Goal: Task Accomplishment & Management: Manage account settings

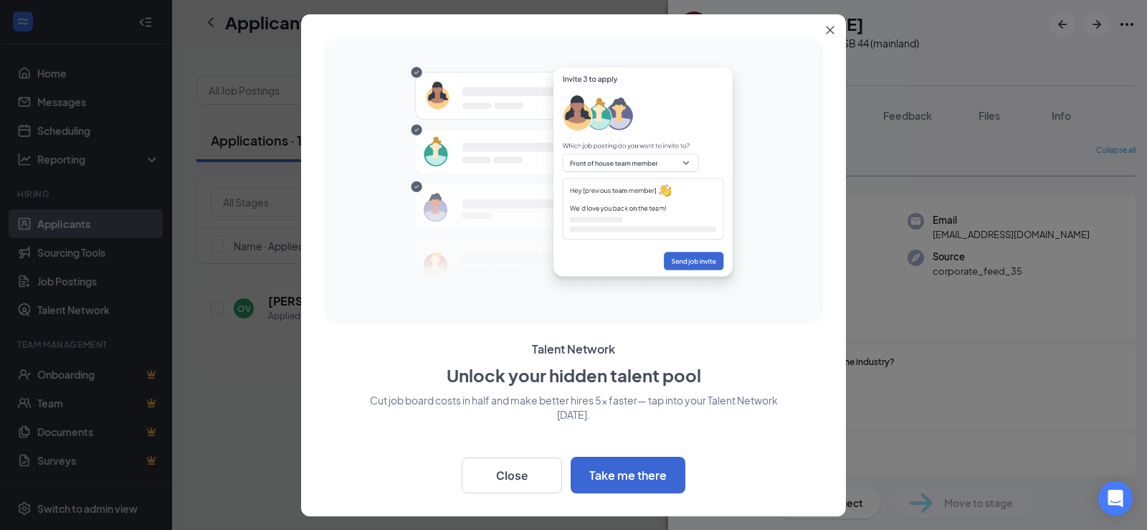
click at [831, 32] on icon "Close" at bounding box center [830, 30] width 9 height 9
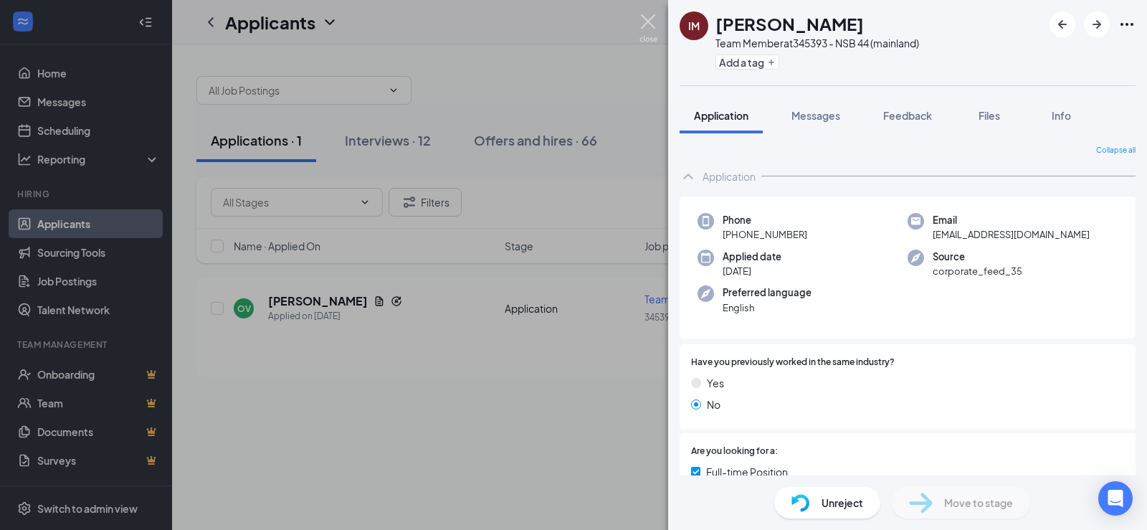
click at [645, 22] on img at bounding box center [649, 28] width 18 height 28
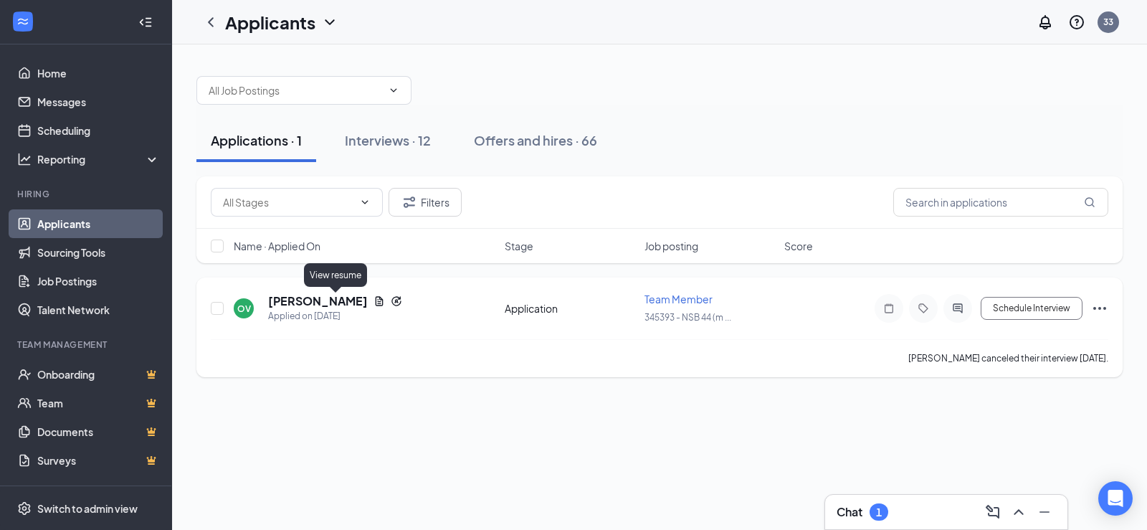
click at [376, 303] on icon "Document" at bounding box center [380, 300] width 8 height 9
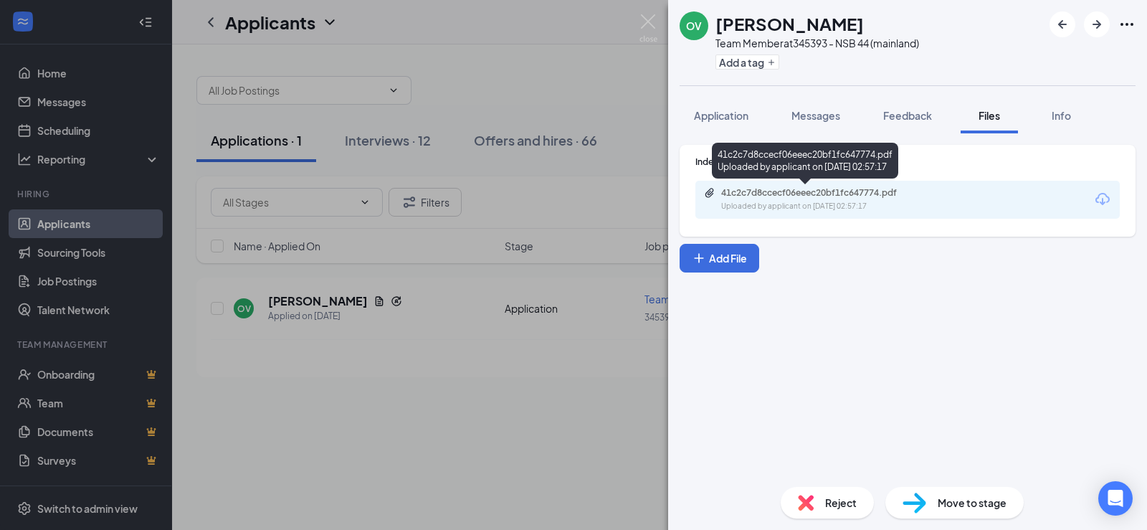
click at [807, 201] on div "Uploaded by applicant on [DATE] 02:57:17" at bounding box center [828, 206] width 215 height 11
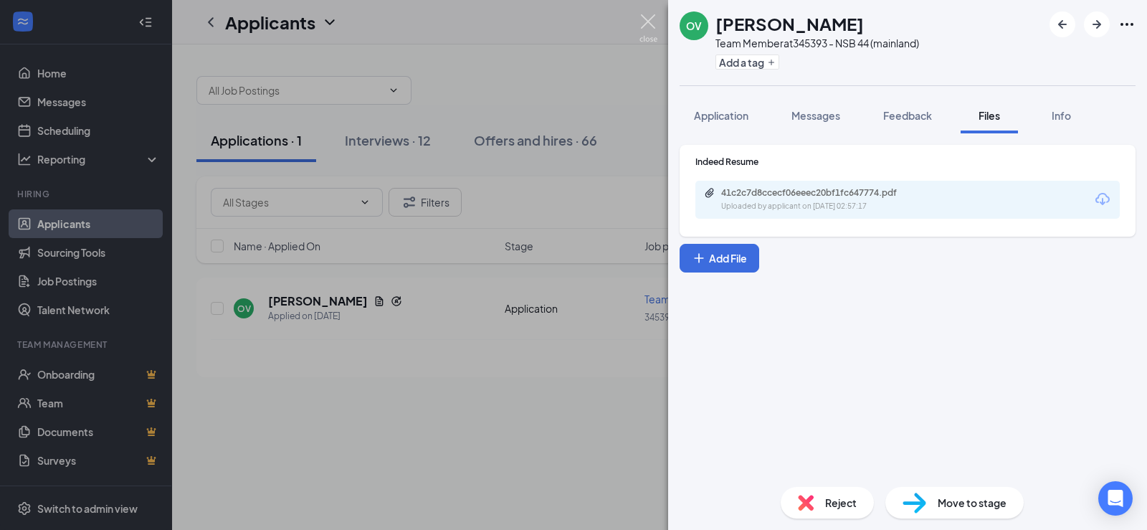
click at [652, 17] on img at bounding box center [649, 28] width 18 height 28
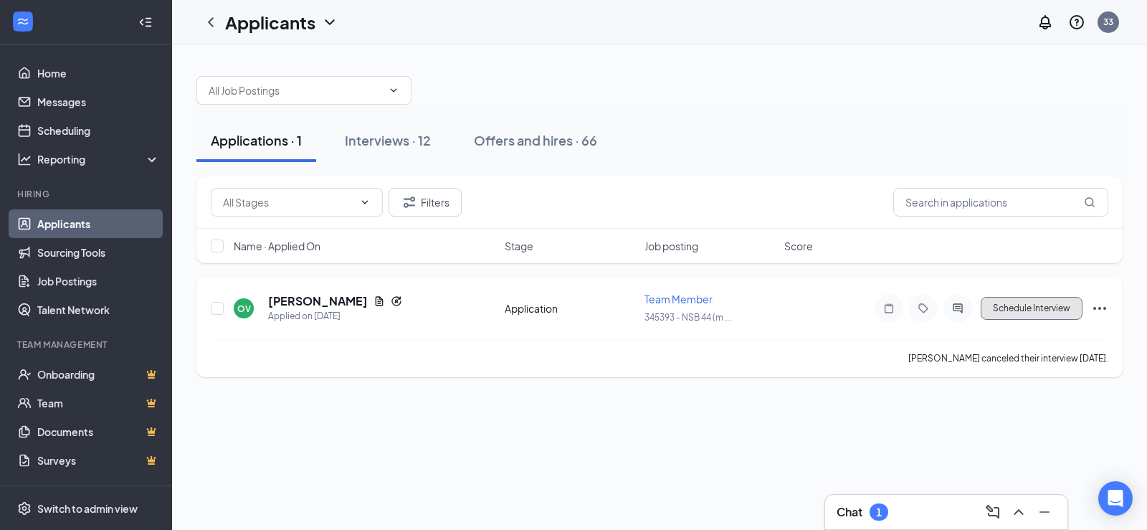
click at [1013, 311] on button "Schedule Interview" at bounding box center [1032, 308] width 102 height 23
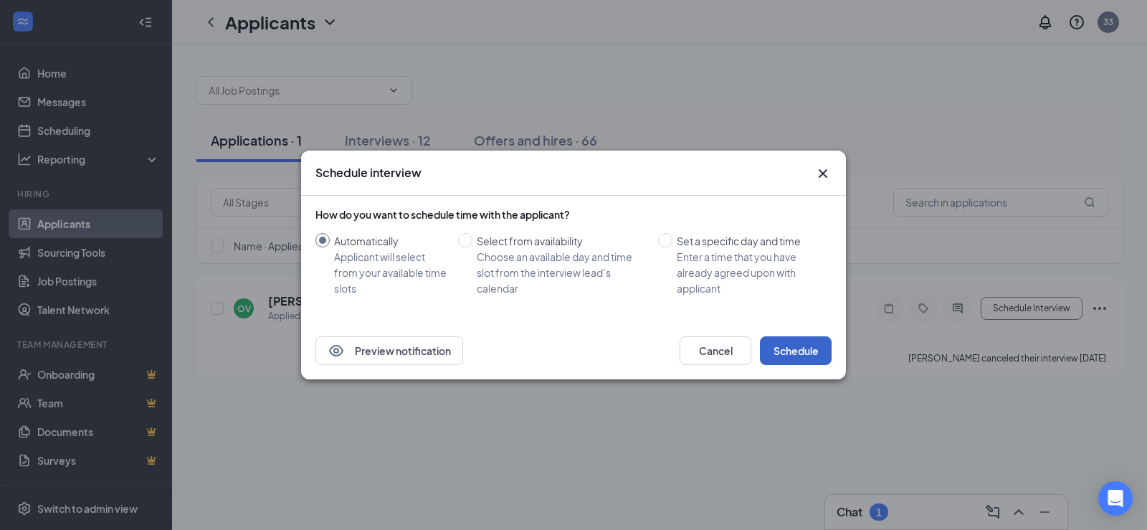
click at [804, 351] on button "Schedule" at bounding box center [796, 350] width 72 height 29
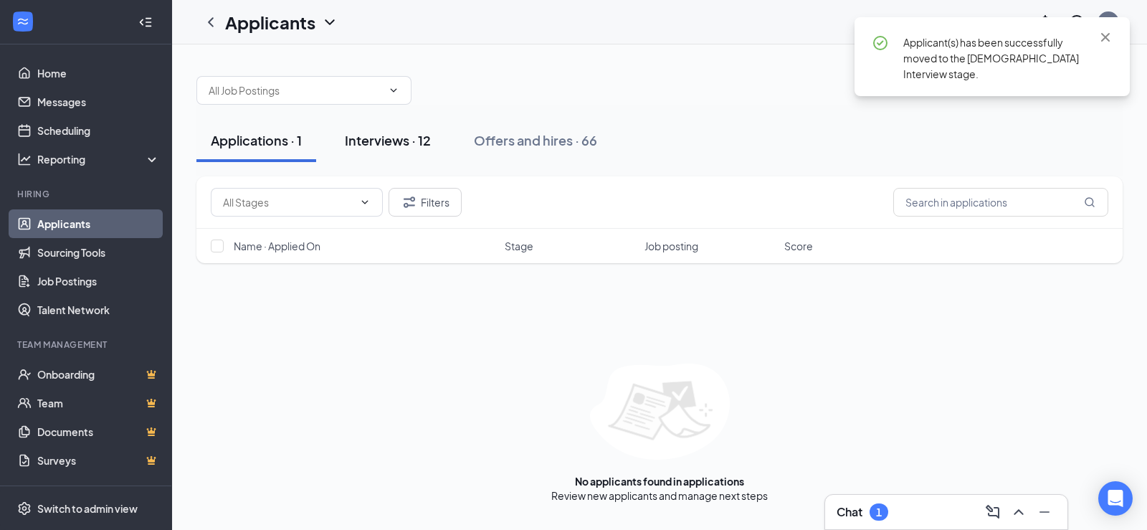
click at [380, 134] on div "Interviews · 12" at bounding box center [388, 140] width 86 height 18
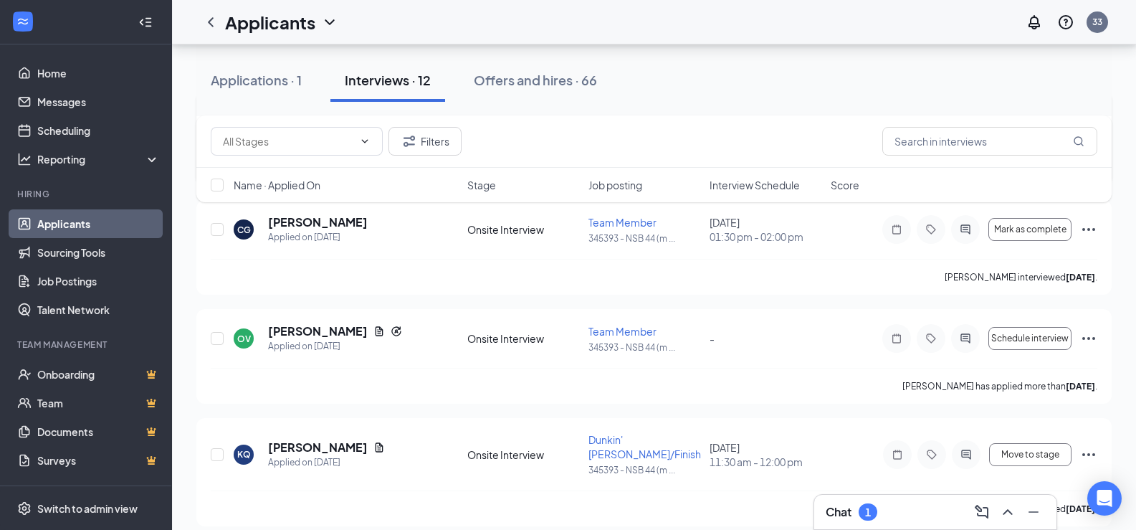
scroll to position [430, 0]
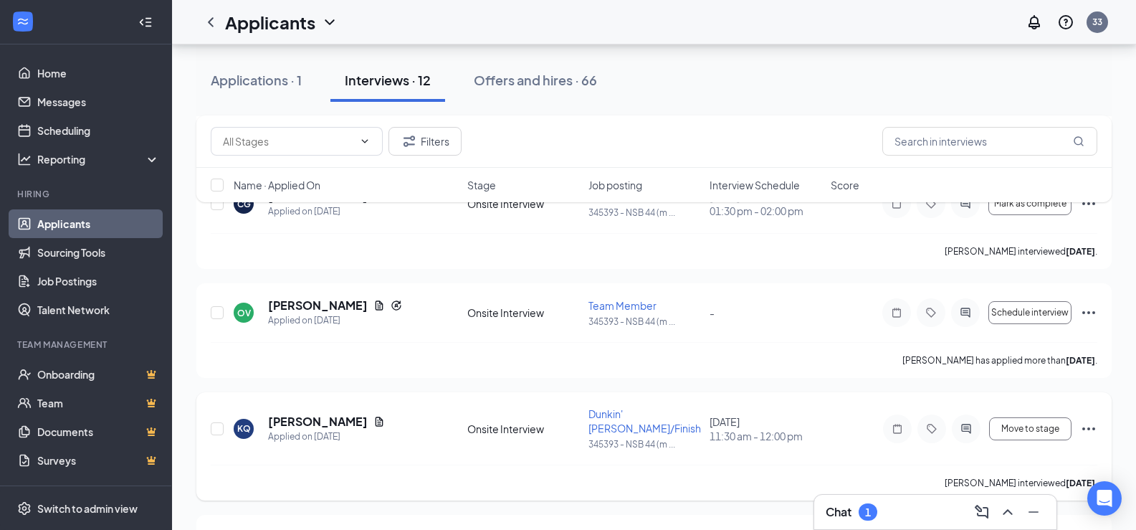
click at [1088, 420] on icon "Ellipses" at bounding box center [1088, 428] width 17 height 17
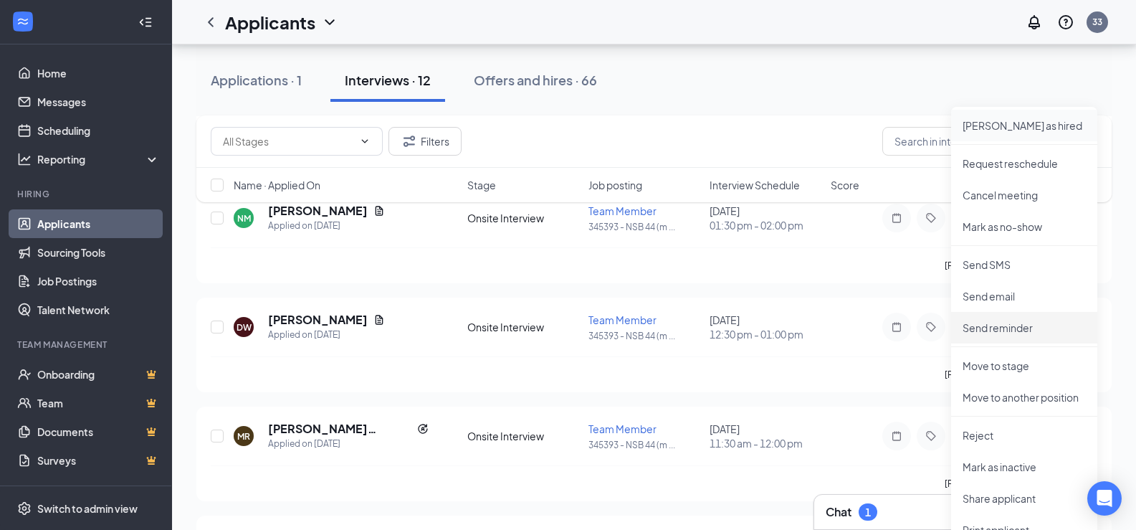
scroll to position [789, 0]
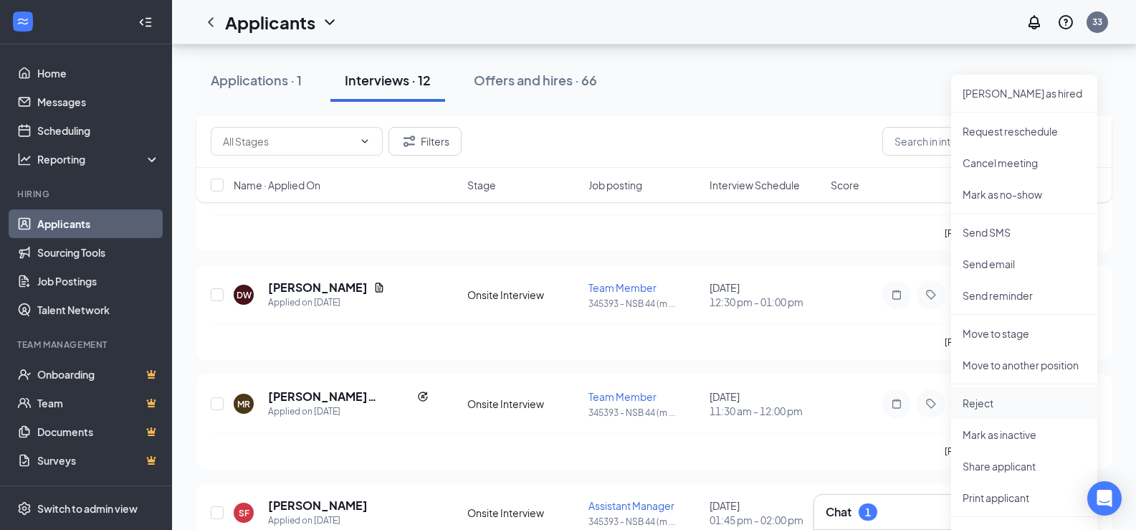
click at [1001, 403] on p "Reject" at bounding box center [1024, 403] width 123 height 14
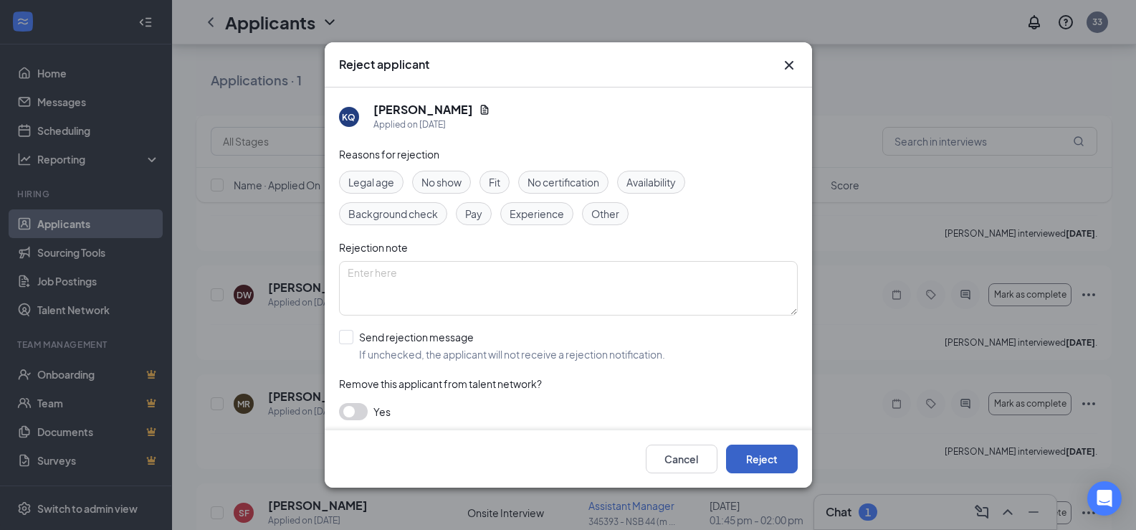
click at [764, 466] on button "Reject" at bounding box center [762, 458] width 72 height 29
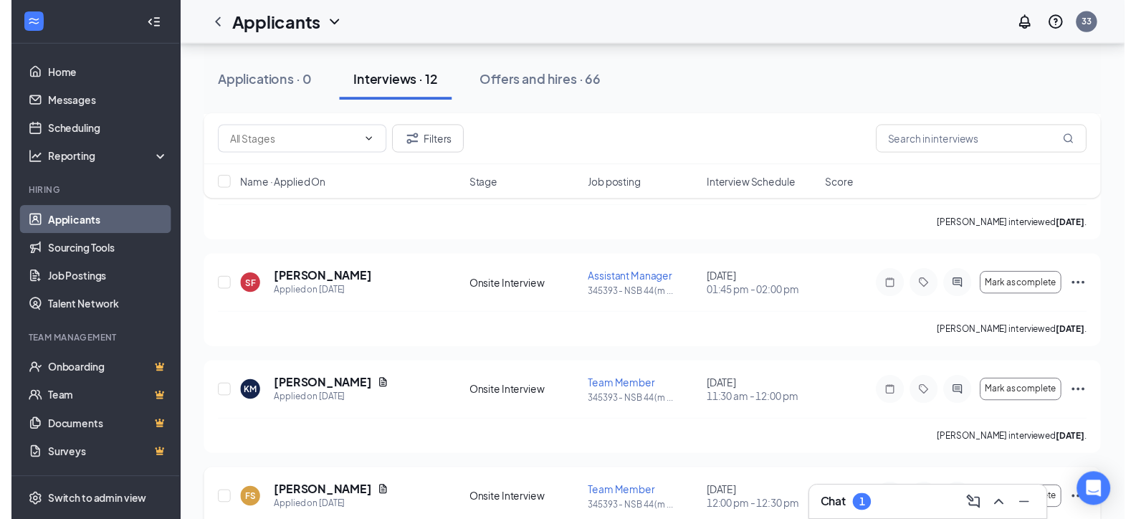
scroll to position [860, 0]
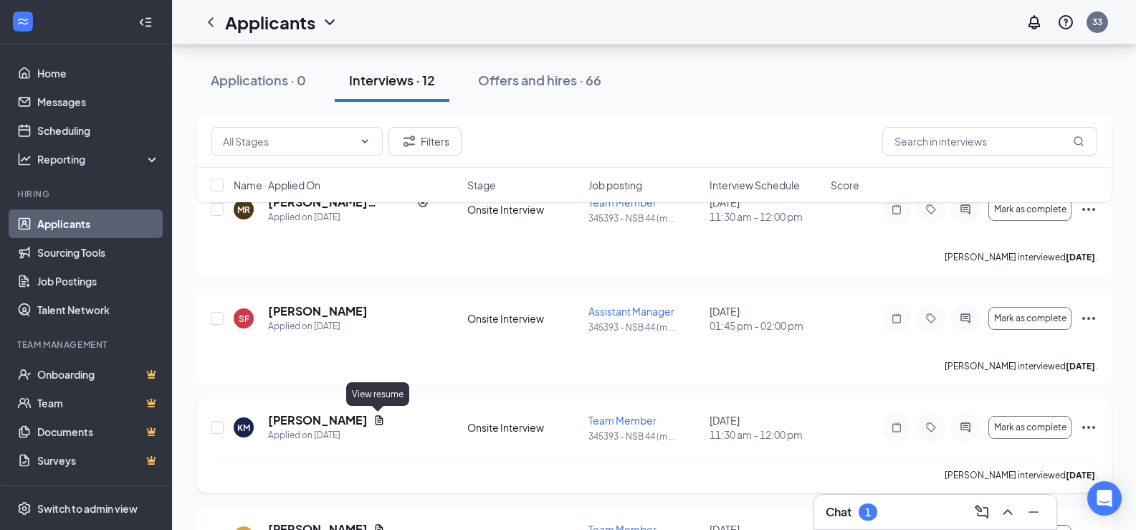
click at [378, 422] on icon "Document" at bounding box center [380, 419] width 8 height 9
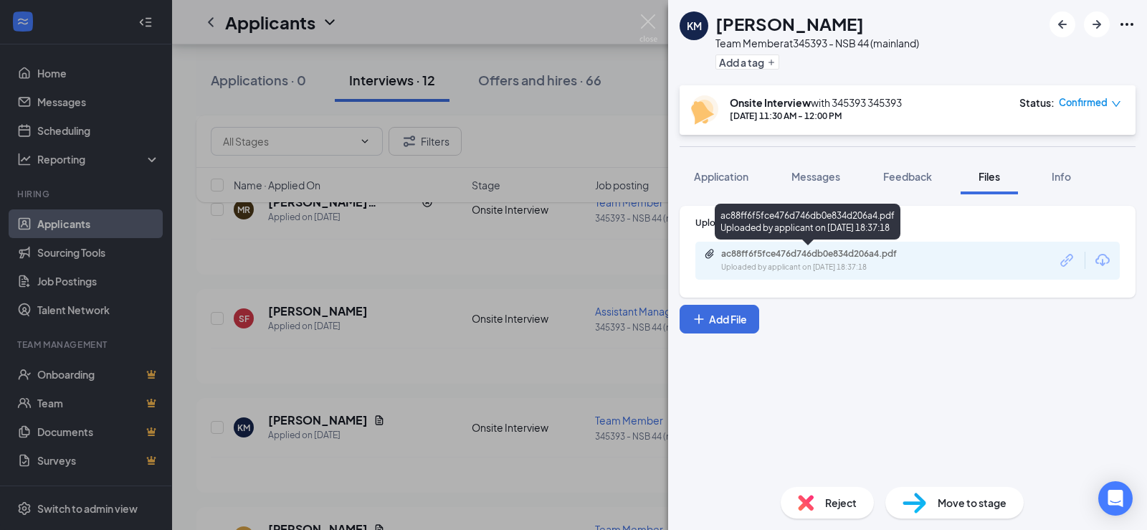
click at [836, 261] on div "ac88ff6f5fce476d746db0e834d206a4.pdf Uploaded by applicant on [DATE] 18:37:18" at bounding box center [820, 260] width 232 height 25
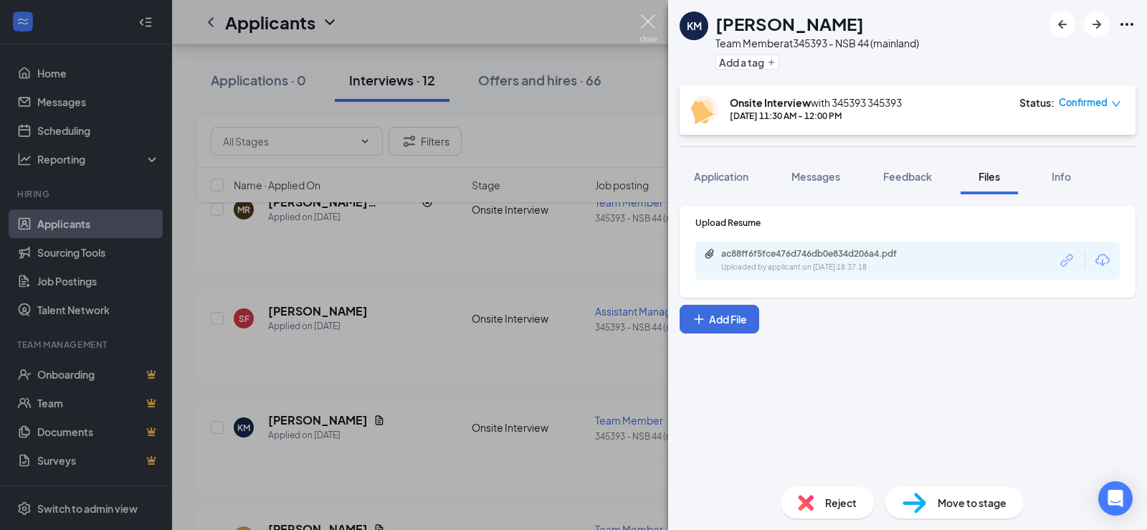
click at [652, 16] on img at bounding box center [649, 28] width 18 height 28
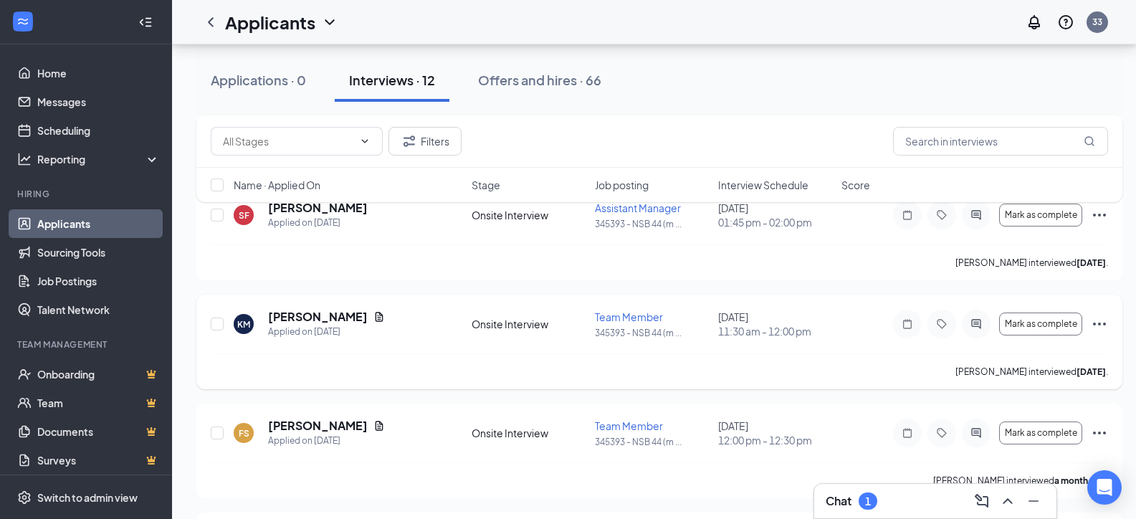
scroll to position [1069, 0]
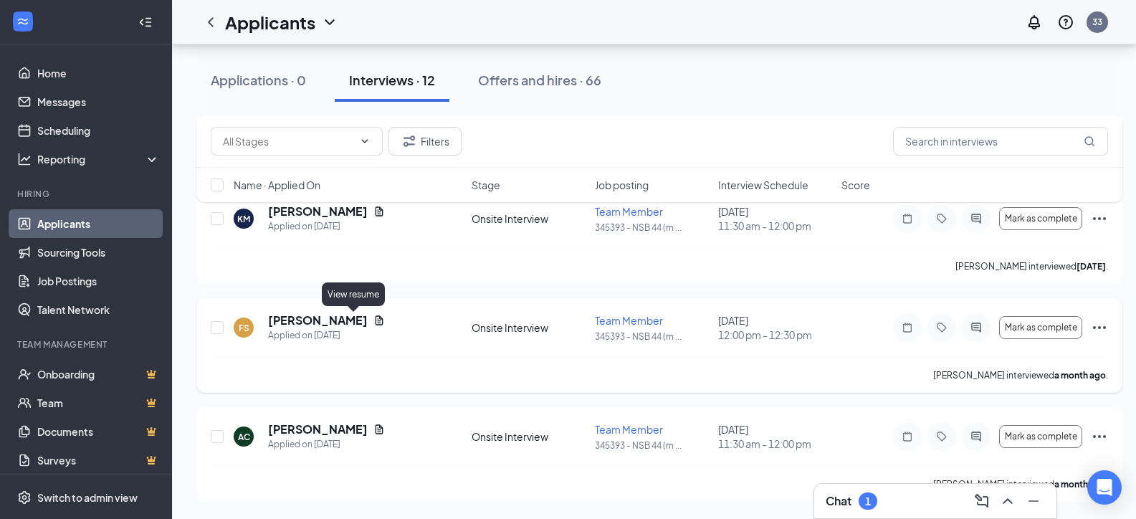
click at [374, 320] on icon "Document" at bounding box center [379, 320] width 11 height 11
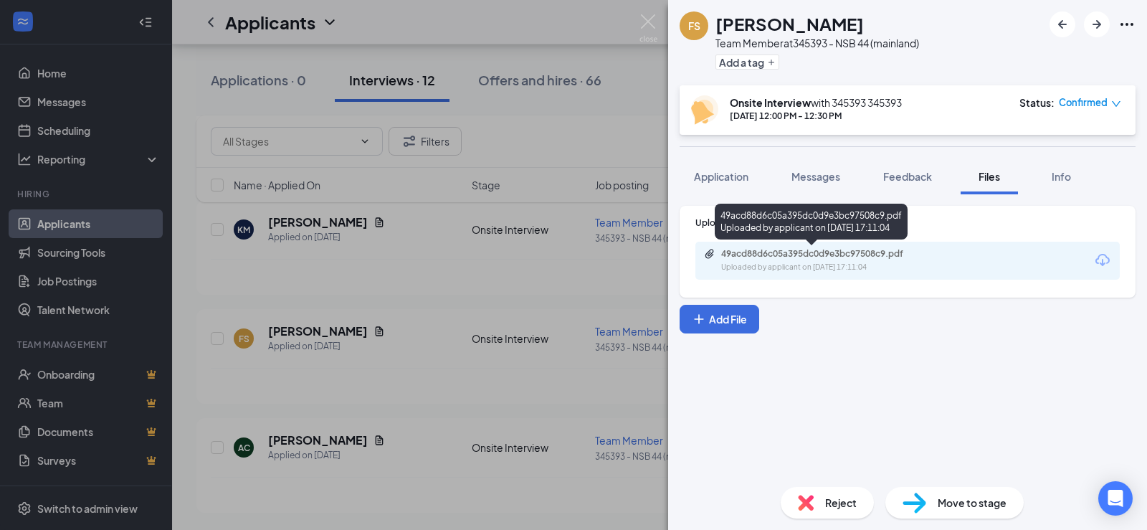
click at [801, 258] on div "49acd88d6c05a395dc0d9e3bc97508c9.pdf" at bounding box center [821, 253] width 201 height 11
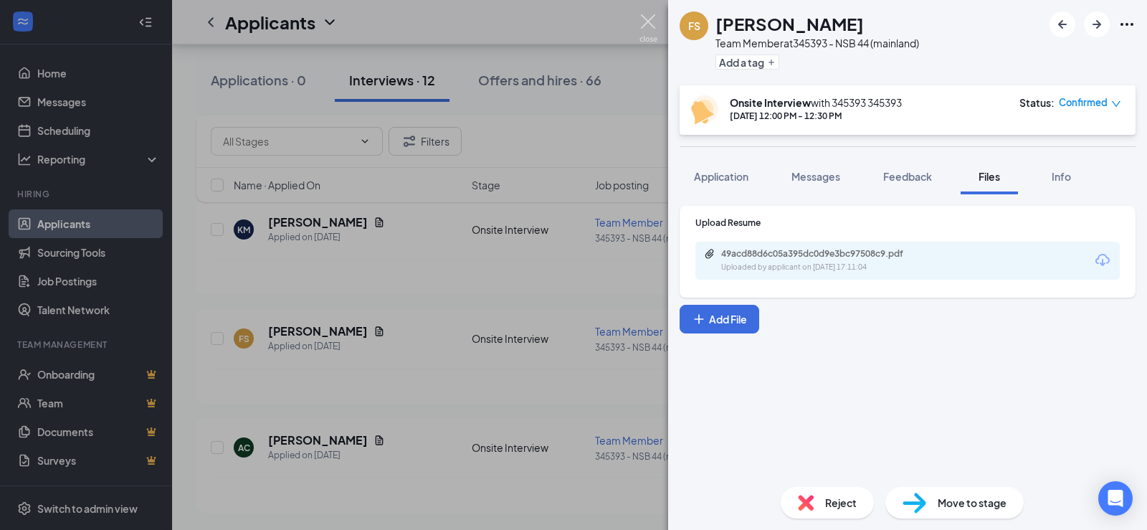
click at [645, 23] on img at bounding box center [649, 28] width 18 height 28
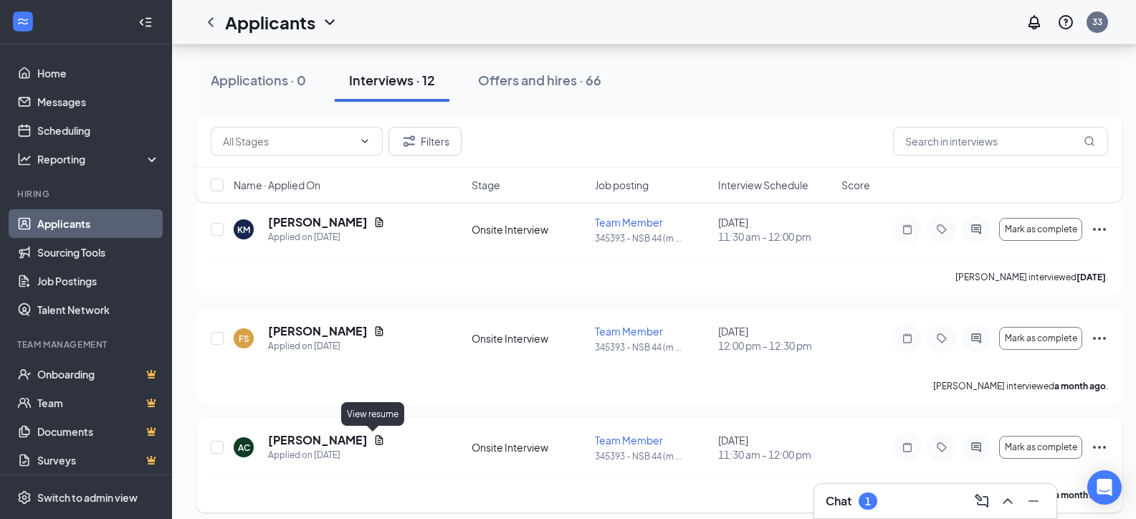
click at [374, 439] on icon "Document" at bounding box center [379, 439] width 11 height 11
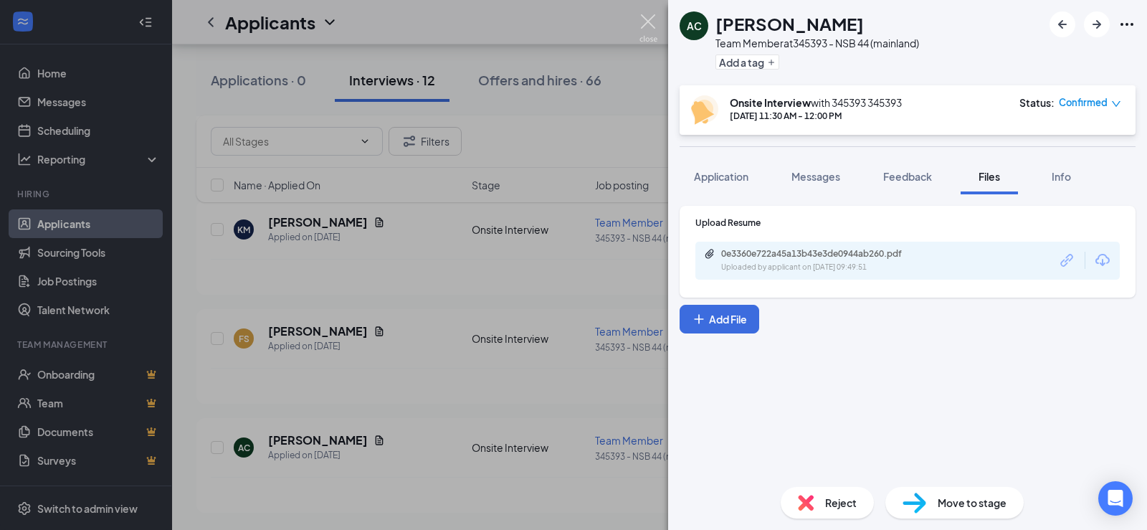
click at [647, 19] on img at bounding box center [649, 28] width 18 height 28
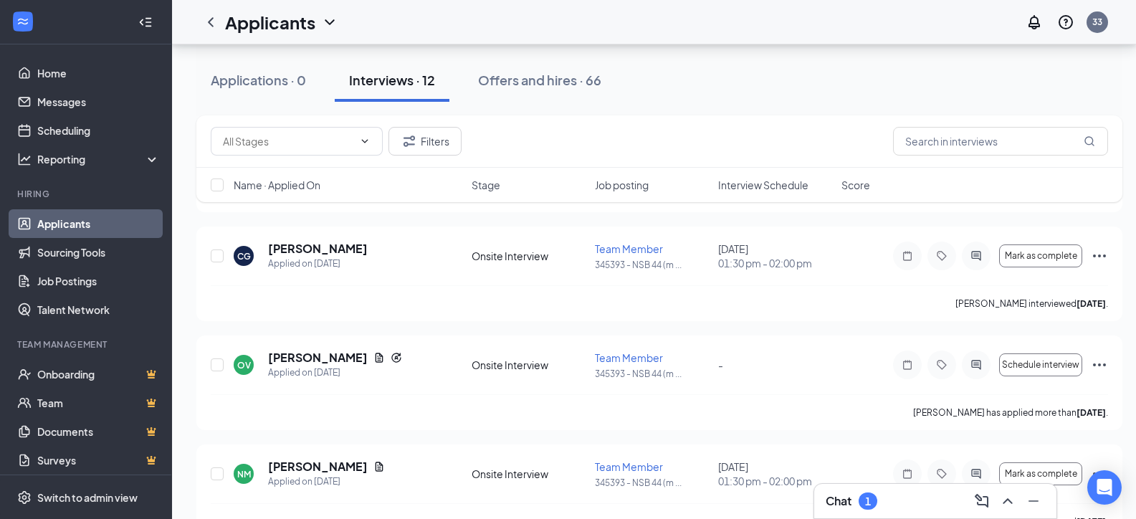
scroll to position [352, 0]
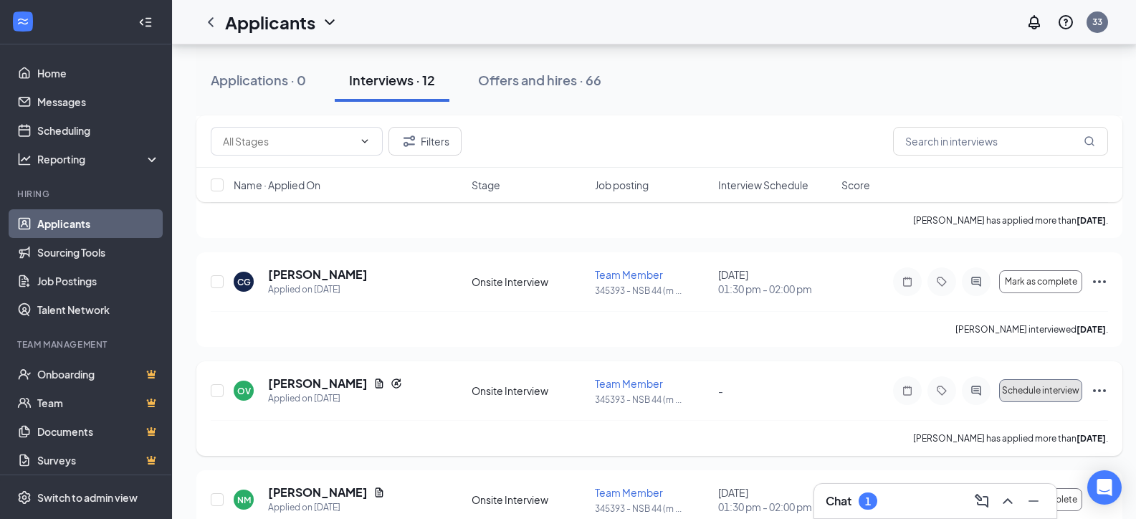
click at [1031, 394] on span "Schedule interview" at bounding box center [1040, 391] width 77 height 10
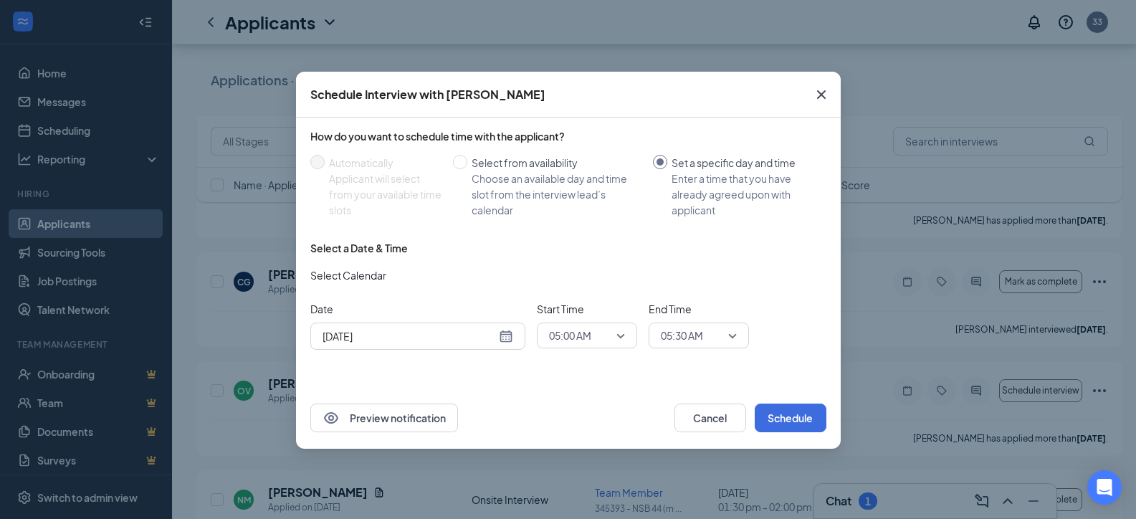
click at [505, 340] on div "[DATE]" at bounding box center [418, 336] width 191 height 16
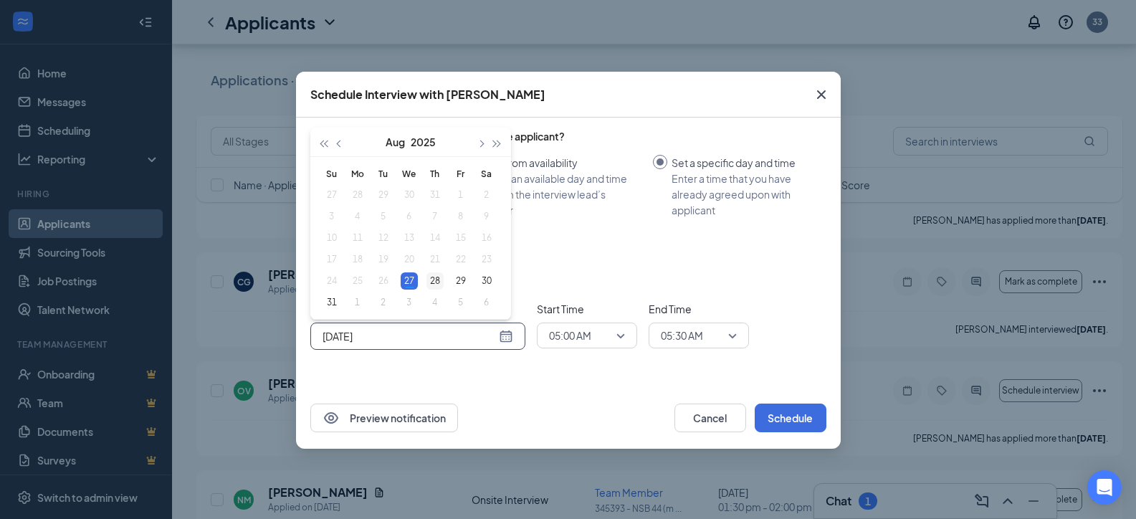
type input "[DATE]"
click at [432, 278] on div "28" at bounding box center [435, 280] width 17 height 17
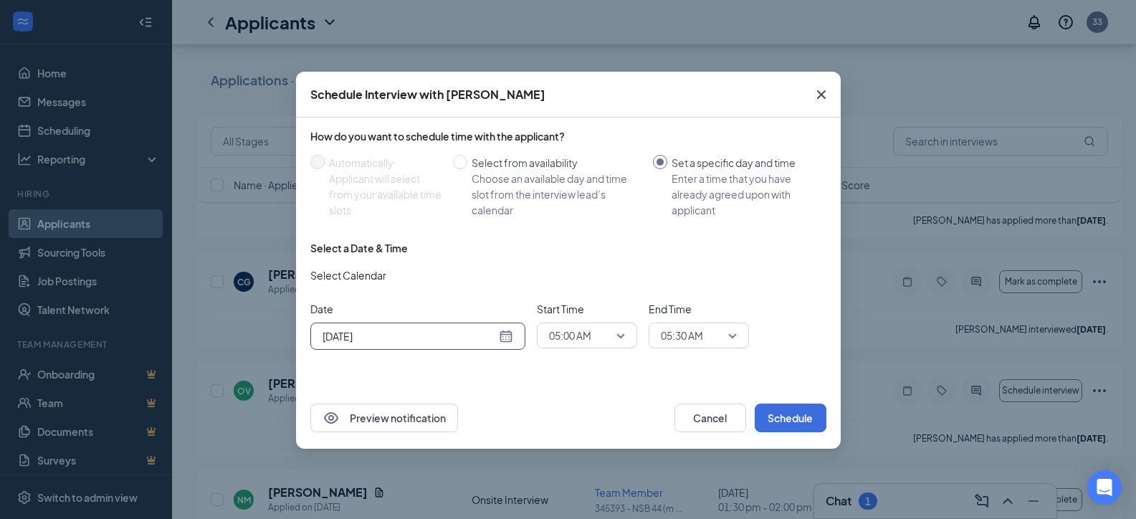
click at [622, 331] on span "05:00 AM" at bounding box center [587, 336] width 76 height 22
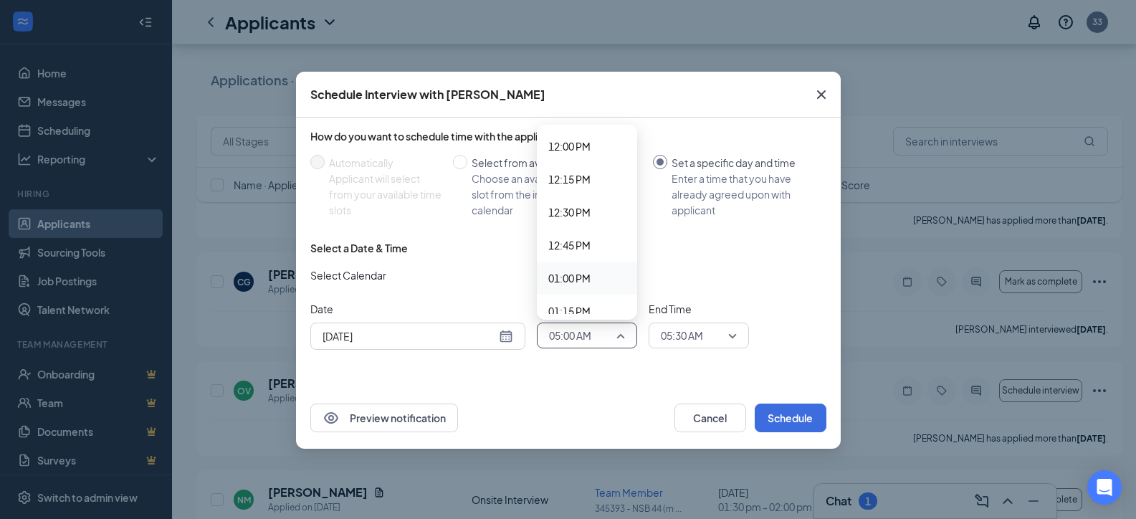
scroll to position [1586, 0]
click at [558, 149] on span "12:00 PM" at bounding box center [569, 146] width 42 height 16
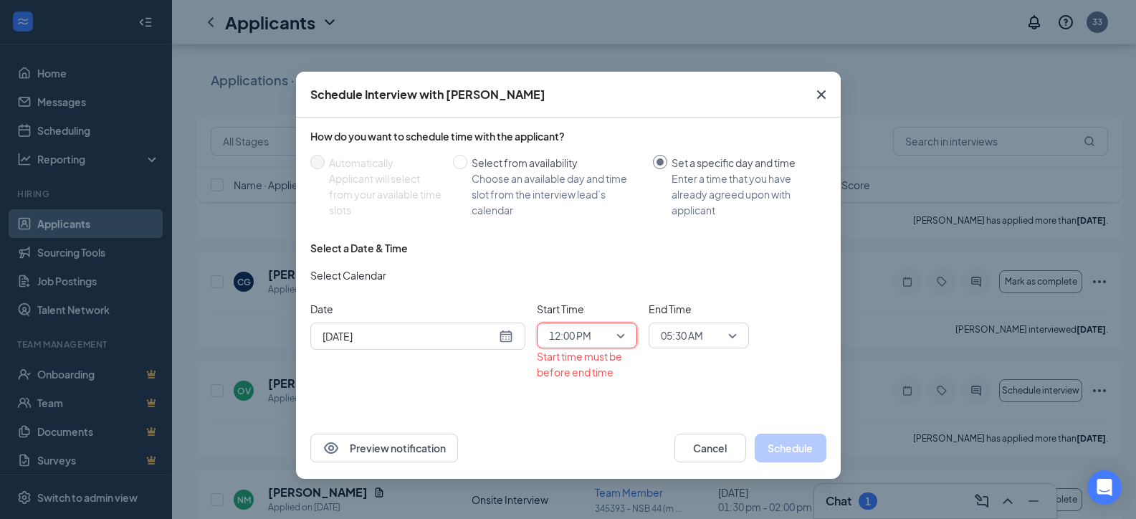
click at [733, 340] on span "05:30 AM" at bounding box center [699, 336] width 76 height 22
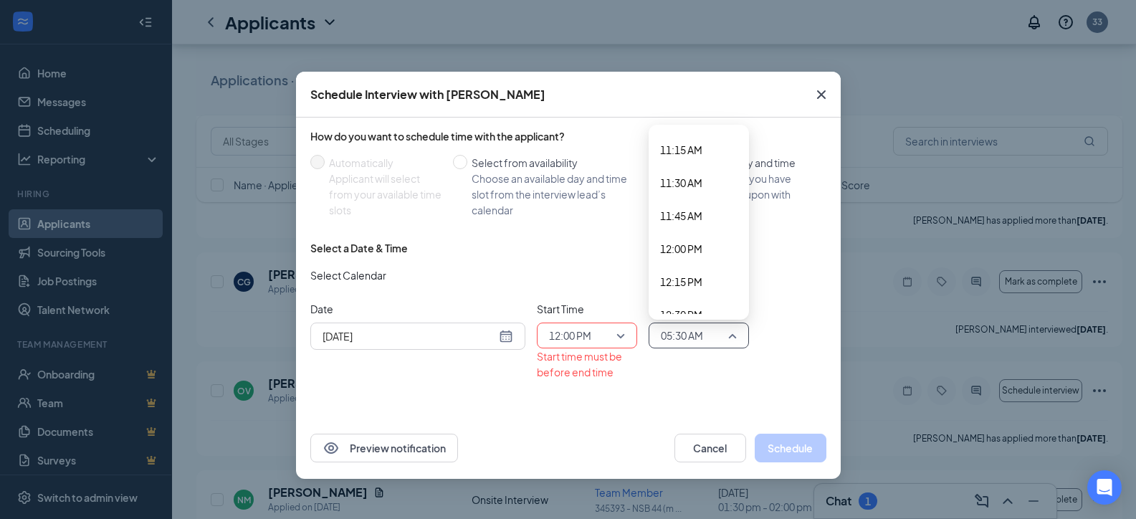
scroll to position [1508, 0]
click at [680, 283] on span "12:30 PM" at bounding box center [681, 289] width 42 height 16
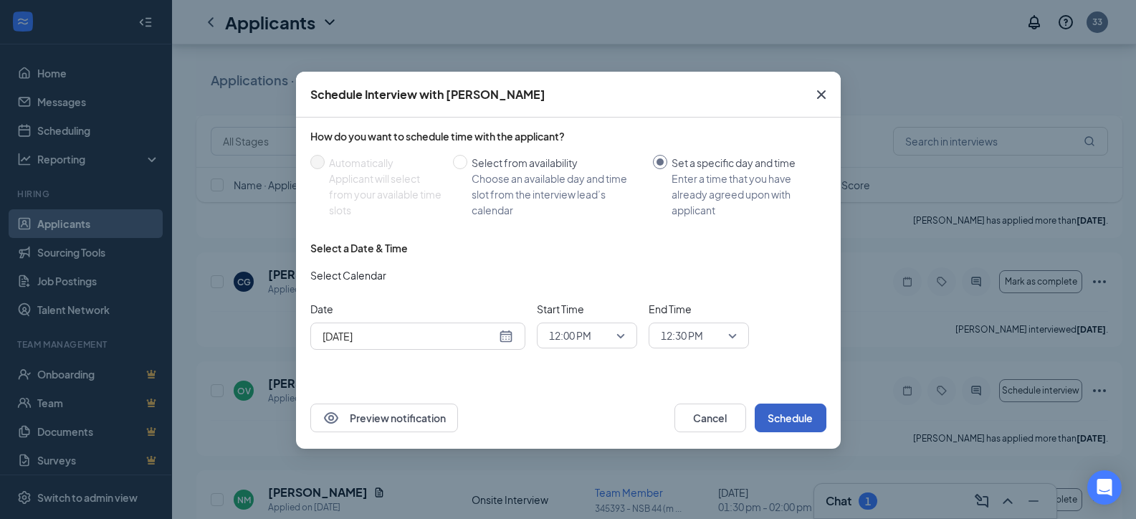
click at [792, 415] on button "Schedule" at bounding box center [791, 418] width 72 height 29
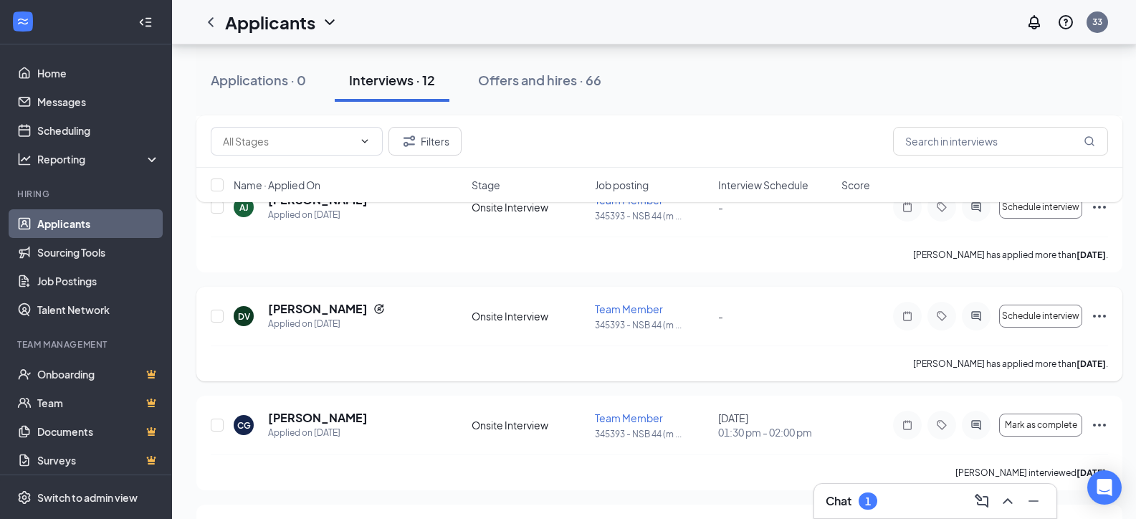
scroll to position [137, 0]
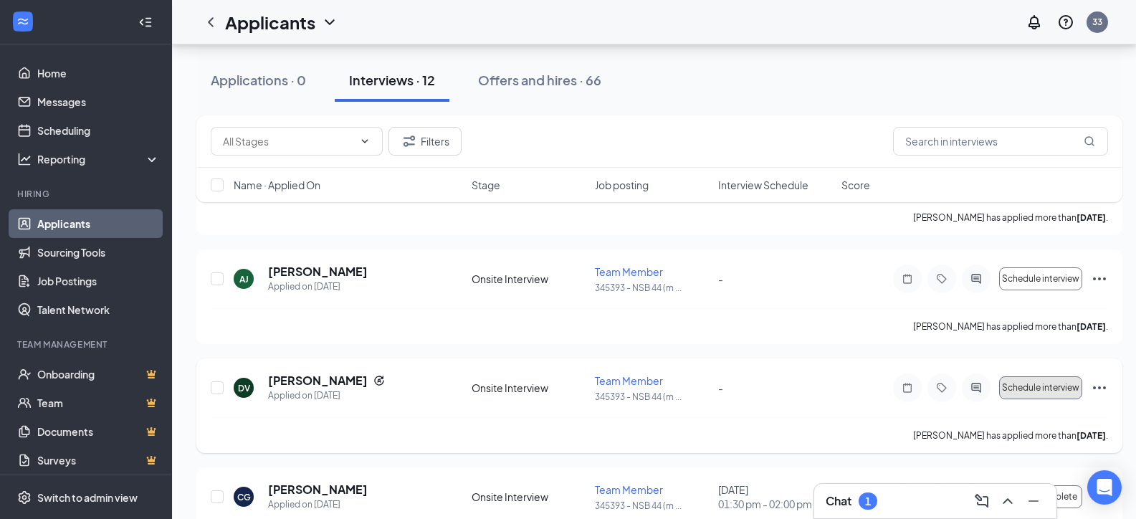
click at [1040, 389] on span "Schedule interview" at bounding box center [1040, 388] width 77 height 10
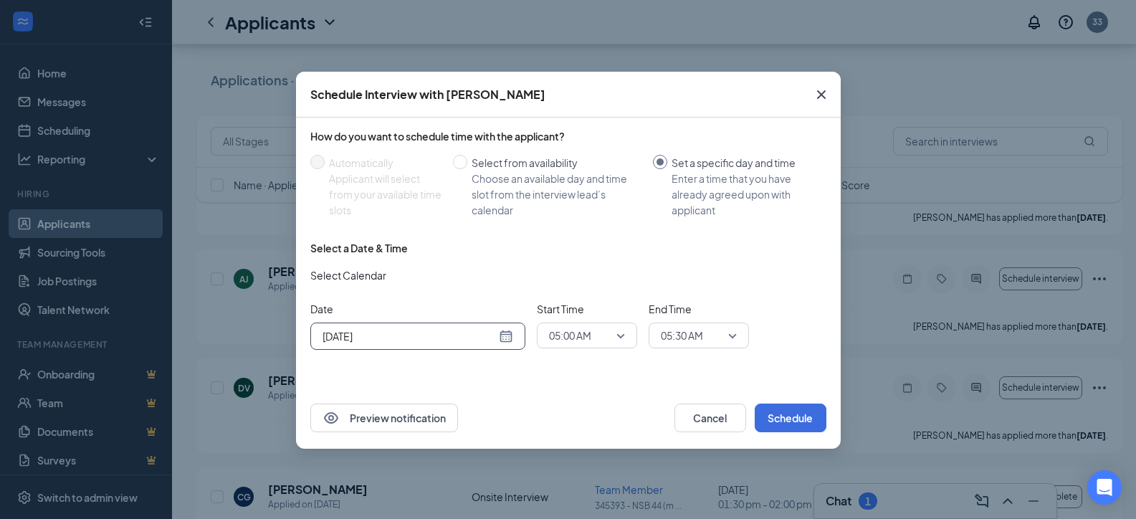
click at [512, 336] on div "[DATE]" at bounding box center [418, 336] width 191 height 16
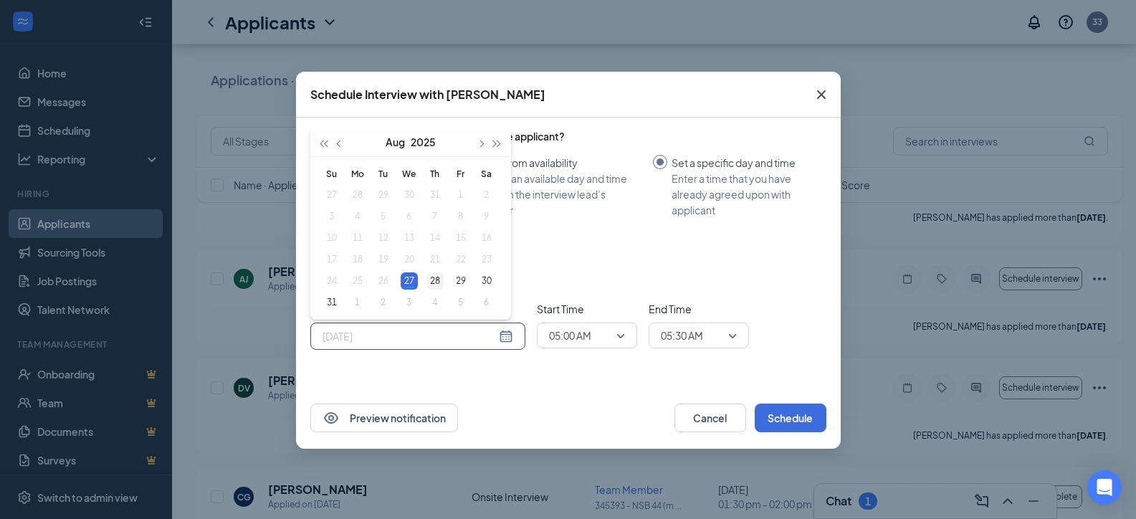
type input "[DATE]"
click at [434, 276] on div "28" at bounding box center [435, 280] width 17 height 17
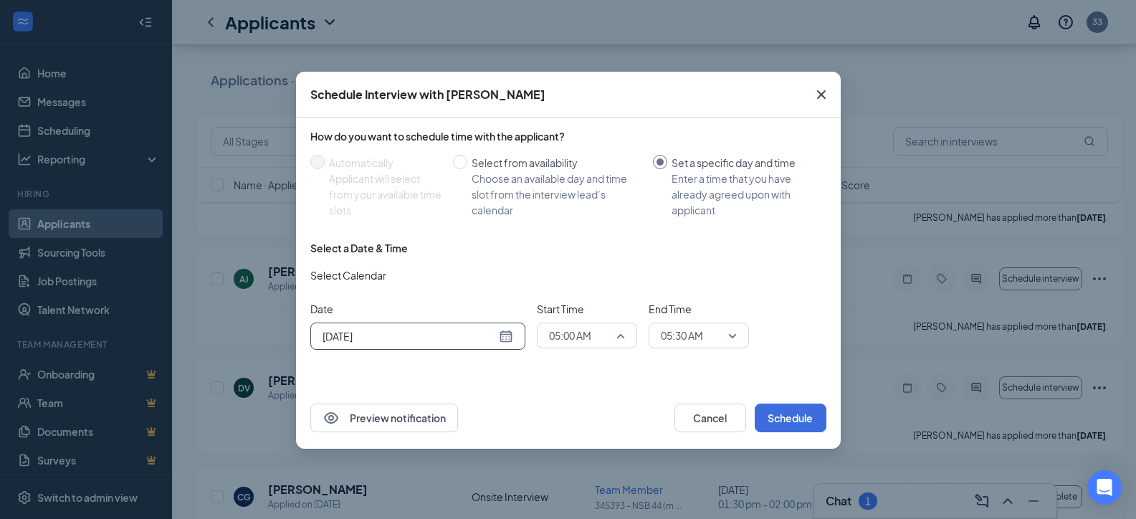
click at [619, 331] on span "05:00 AM" at bounding box center [587, 336] width 76 height 22
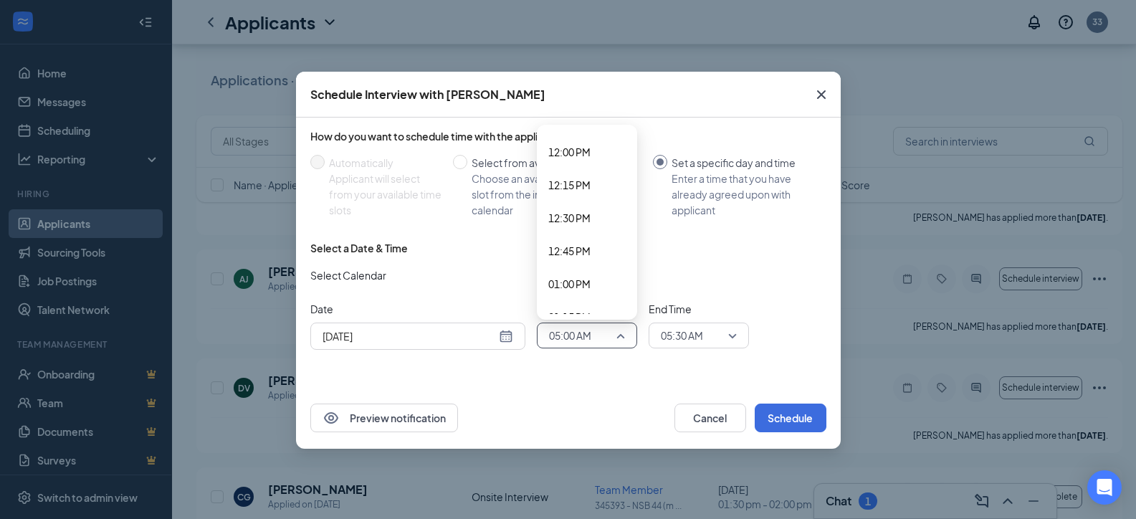
scroll to position [1586, 0]
click at [565, 209] on span "12:30 PM" at bounding box center [569, 212] width 42 height 16
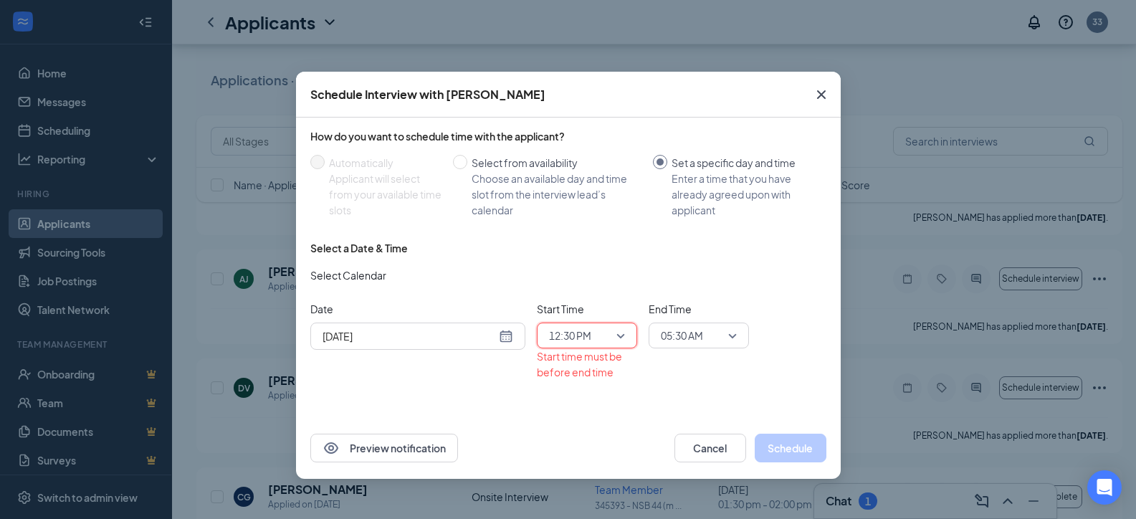
click at [735, 333] on span "05:30 AM" at bounding box center [699, 336] width 76 height 22
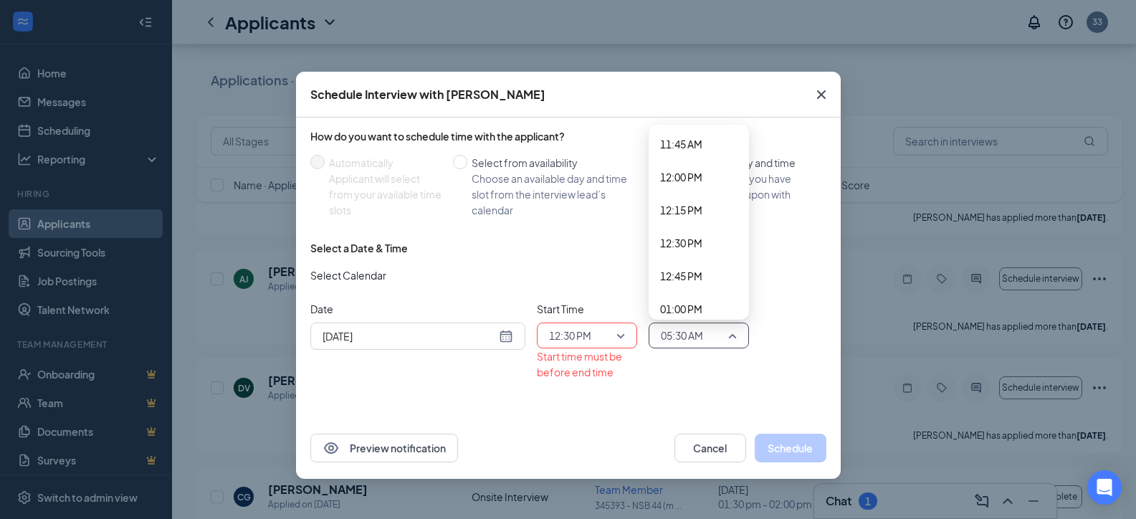
scroll to position [1580, 0]
click at [682, 282] on span "01:00 PM" at bounding box center [681, 283] width 42 height 16
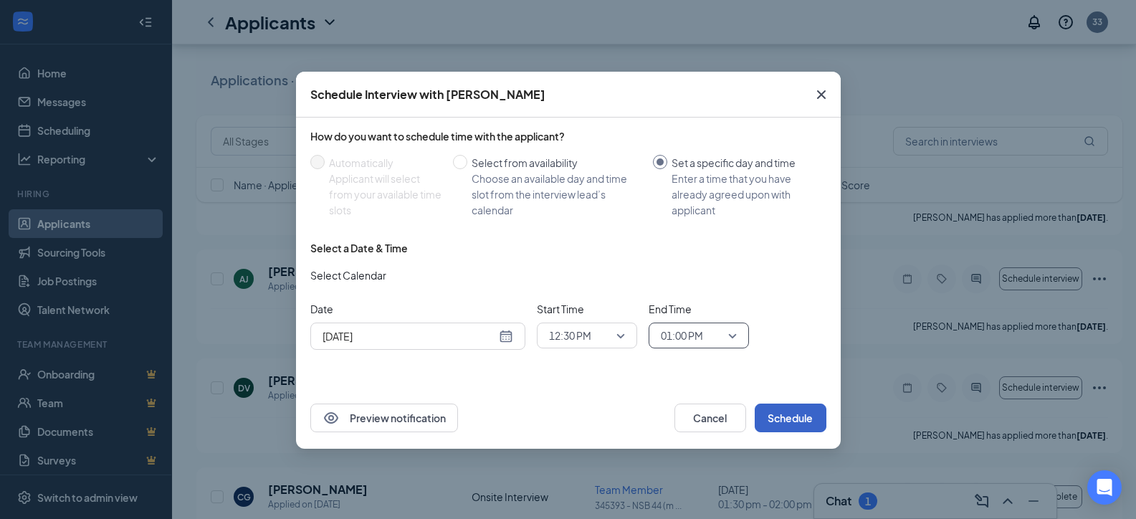
click at [790, 416] on button "Schedule" at bounding box center [791, 418] width 72 height 29
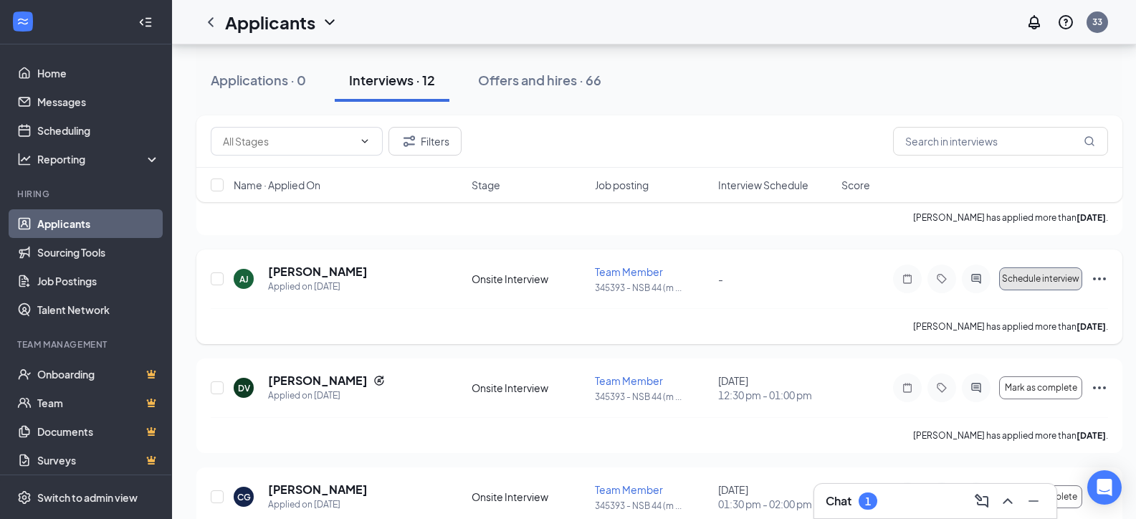
click at [1037, 274] on span "Schedule interview" at bounding box center [1040, 279] width 77 height 10
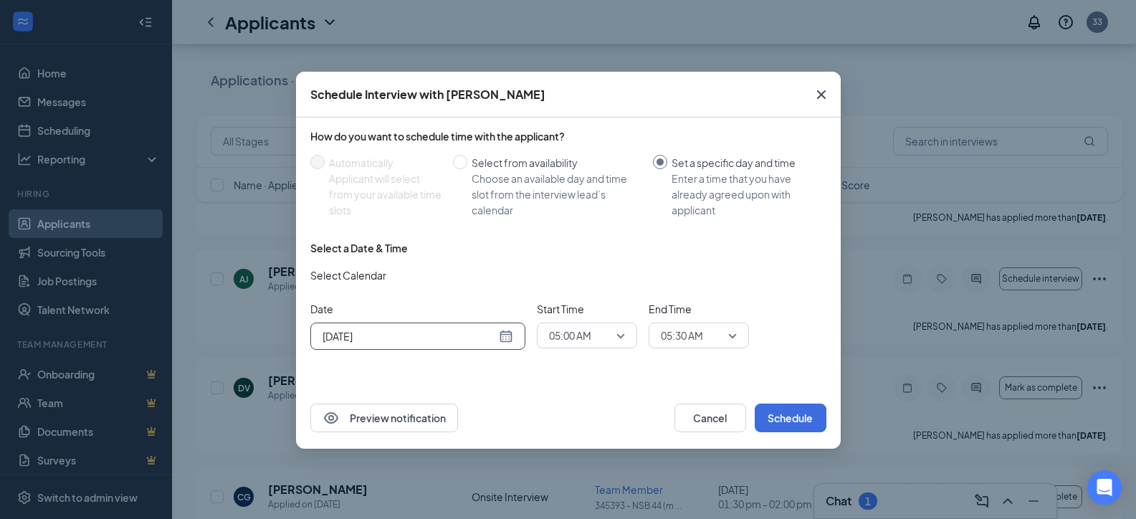
click at [507, 333] on div "[DATE]" at bounding box center [418, 336] width 191 height 16
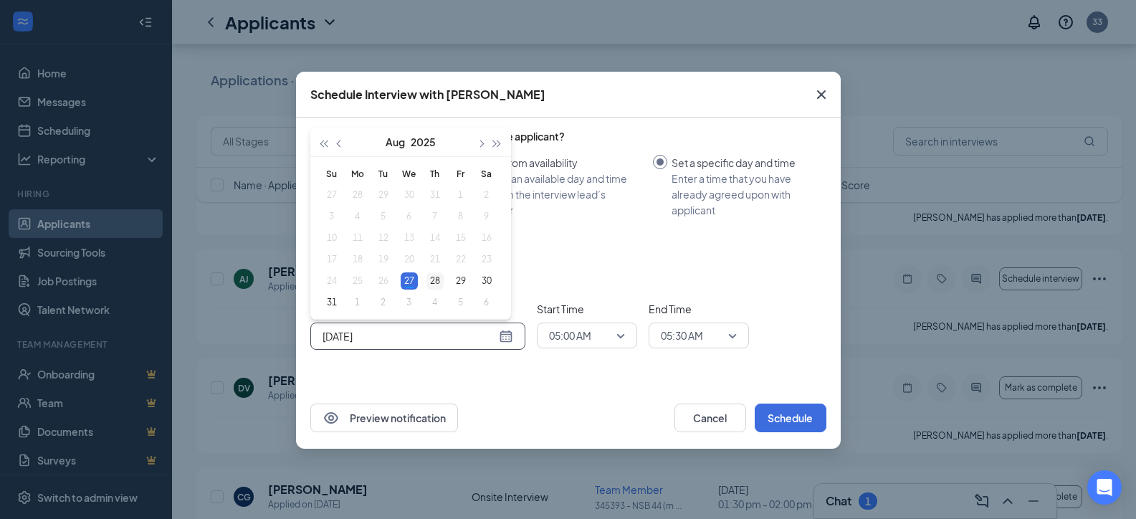
type input "[DATE]"
click at [430, 279] on div "28" at bounding box center [435, 280] width 17 height 17
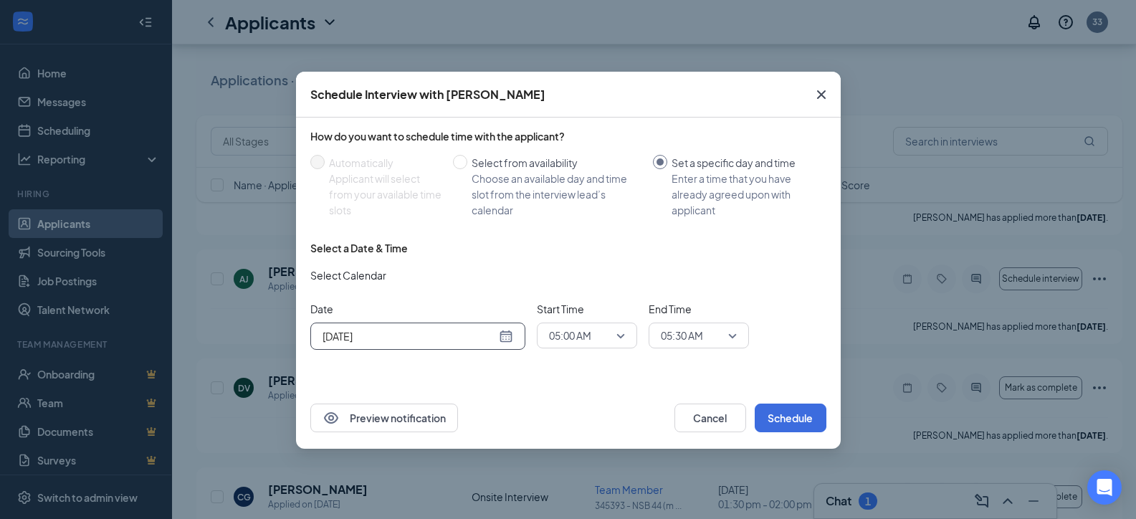
click at [618, 334] on span "05:00 AM" at bounding box center [587, 336] width 76 height 22
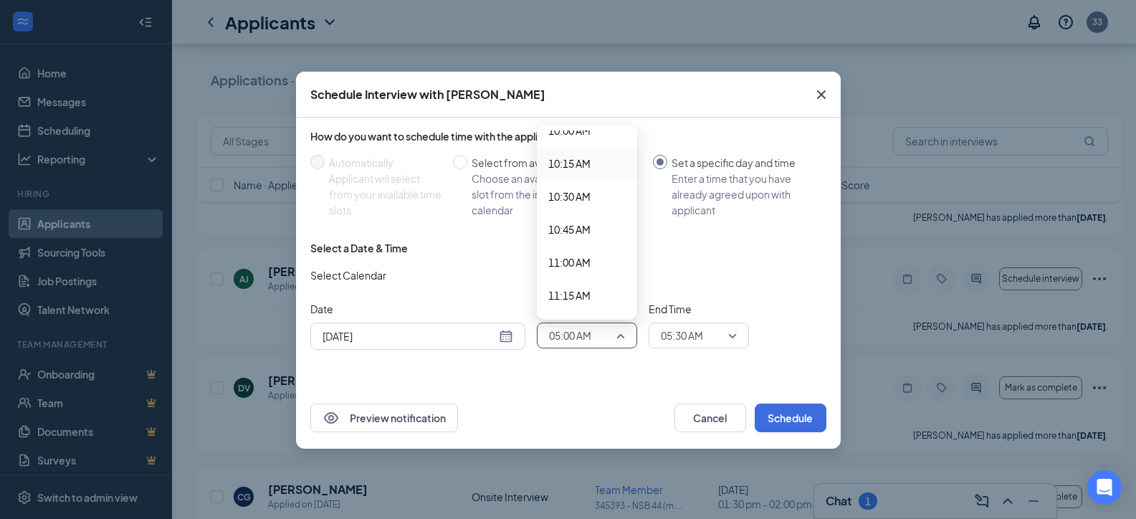
scroll to position [1371, 0]
click at [557, 290] on span "11:30 AM" at bounding box center [569, 295] width 42 height 16
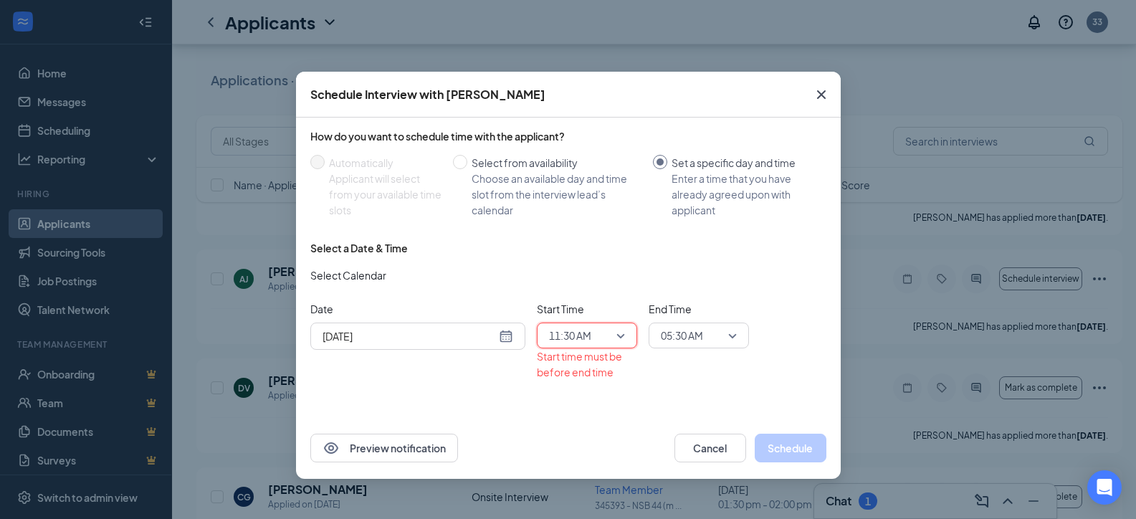
click at [733, 334] on span "05:30 AM" at bounding box center [699, 336] width 76 height 22
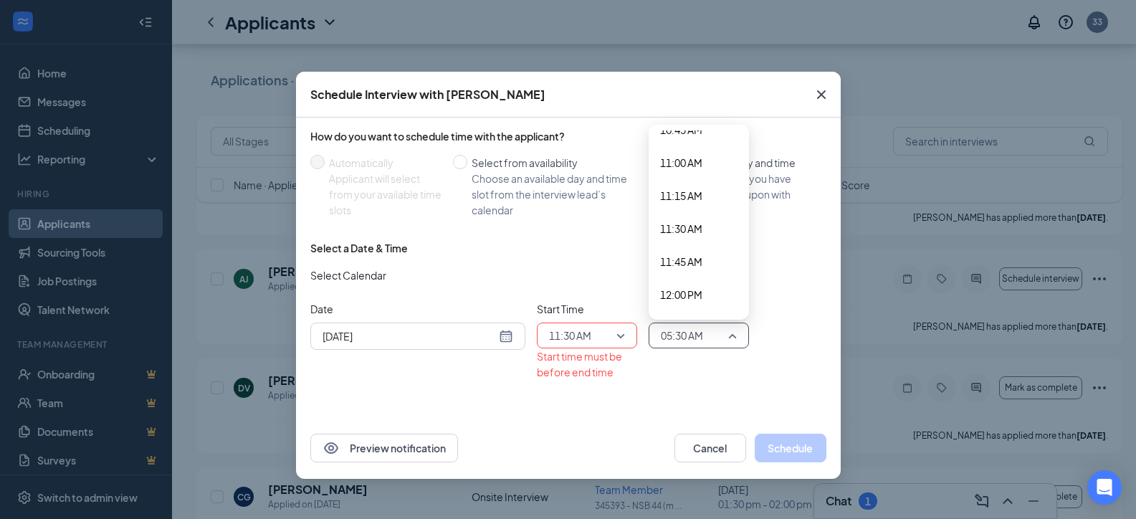
scroll to position [1508, 0]
click at [680, 224] on span "12:00 PM" at bounding box center [681, 223] width 42 height 16
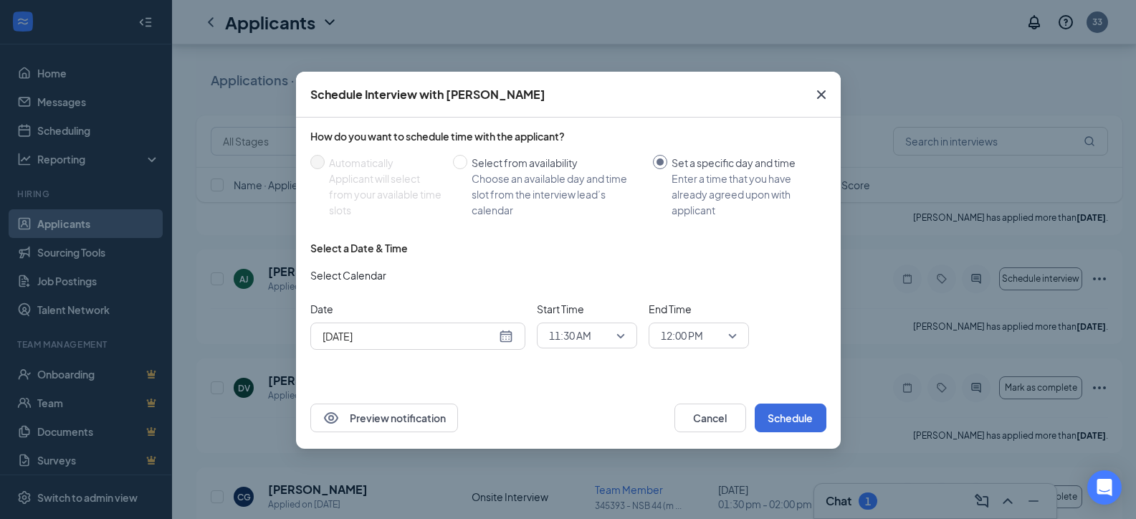
click at [830, 421] on div "Preview notification Cancel Schedule" at bounding box center [568, 418] width 545 height 62
click at [813, 424] on button "Schedule" at bounding box center [791, 418] width 72 height 29
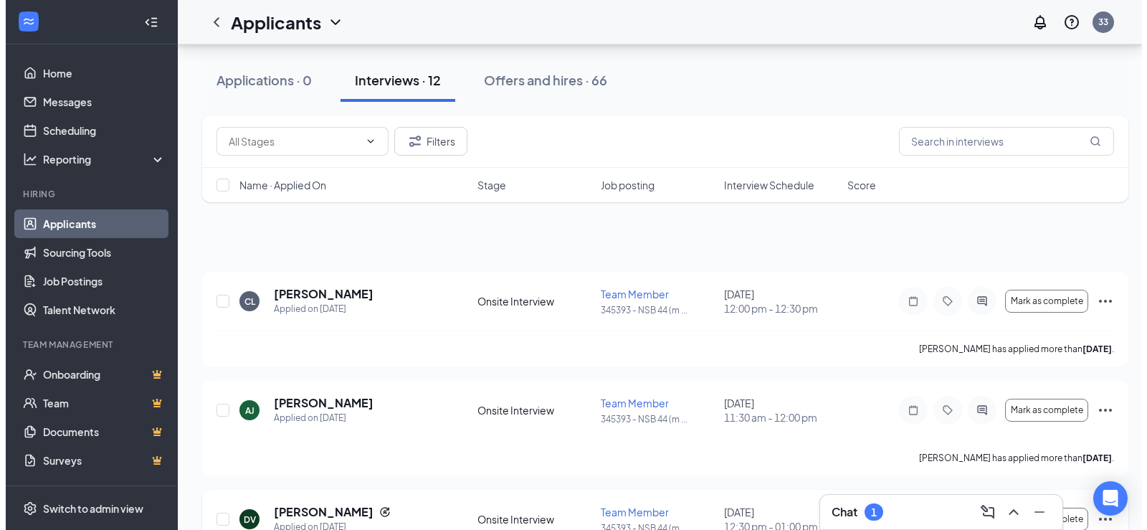
scroll to position [0, 0]
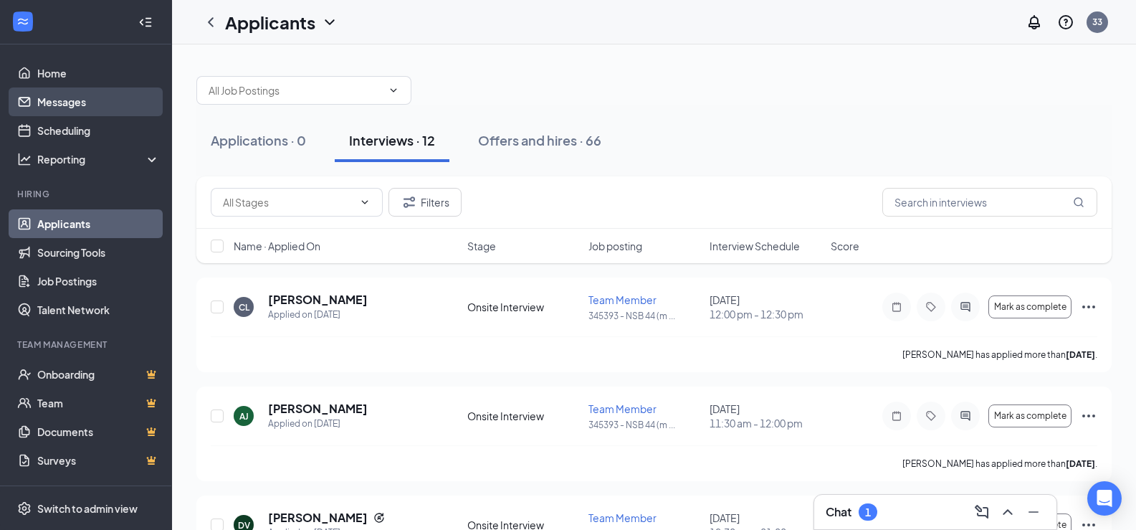
click at [62, 105] on link "Messages" at bounding box center [98, 101] width 123 height 29
